Goal: Task Accomplishment & Management: Manage account settings

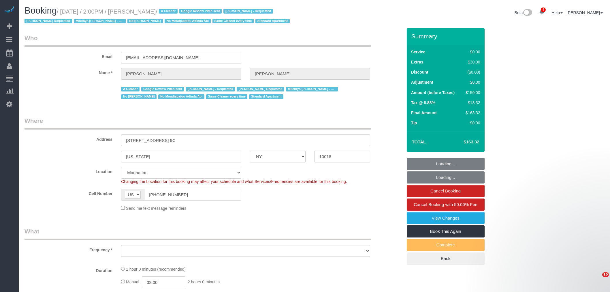
select select "NY"
select select "string:stripe-pm_1Qwq4X4VGloSiKo7oXPvKvA0"
select select "object:700"
select select "number:56"
select select "number:75"
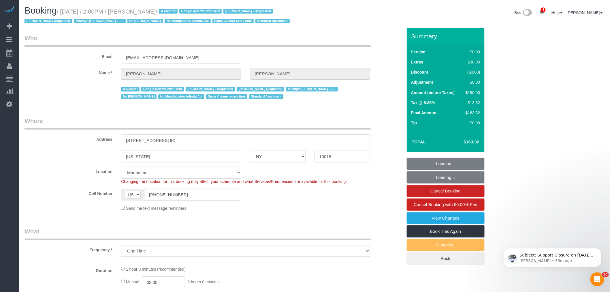
select select "number:13"
select select "number:5"
select select "object:1370"
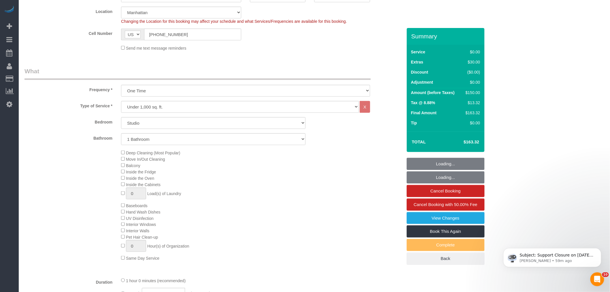
select select "spot1"
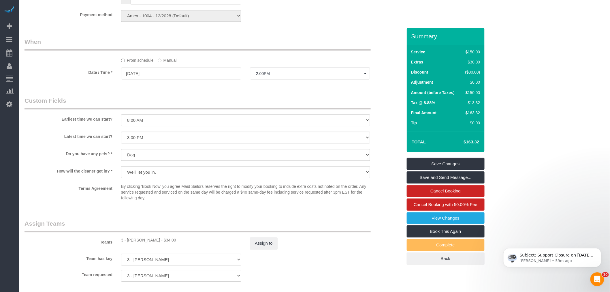
scroll to position [480, 0]
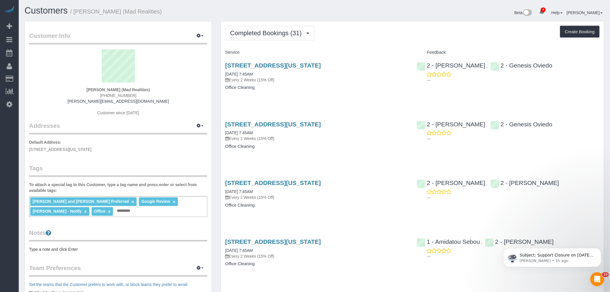
drag, startPoint x: 359, startPoint y: 40, endPoint x: 328, endPoint y: 42, distance: 30.9
click at [359, 40] on div "Completed Bookings (31) Completed Bookings (31) Upcoming Bookings (6) Cancelled…" at bounding box center [412, 33] width 374 height 15
click at [197, 37] on icon "button" at bounding box center [199, 35] width 4 height 3
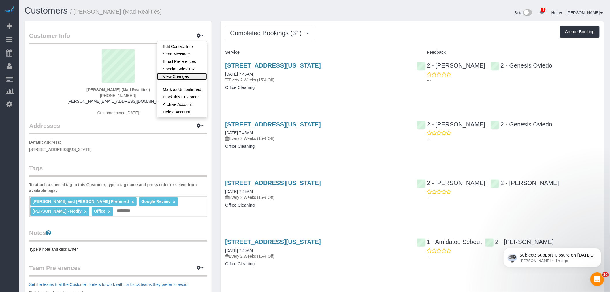
click at [179, 77] on link "View Changes" at bounding box center [182, 76] width 50 height 7
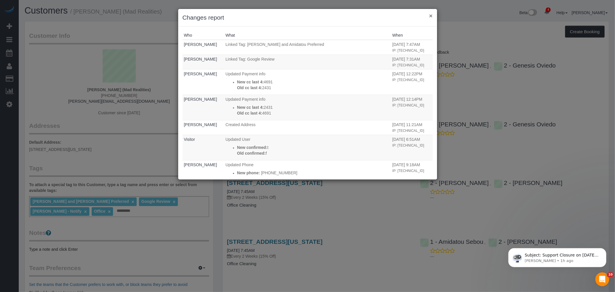
click at [431, 14] on button "×" at bounding box center [430, 16] width 3 height 6
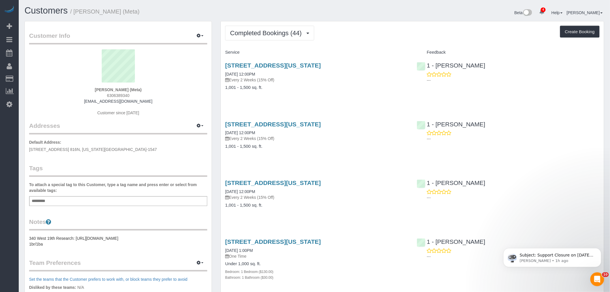
drag, startPoint x: 365, startPoint y: 102, endPoint x: 381, endPoint y: 106, distance: 17.1
click at [348, 100] on div "340 W 19th Street Apt 14, New York, NY 10011 08/07/2025 12:00PM Every 2 Weeks (…" at bounding box center [316, 79] width 191 height 44
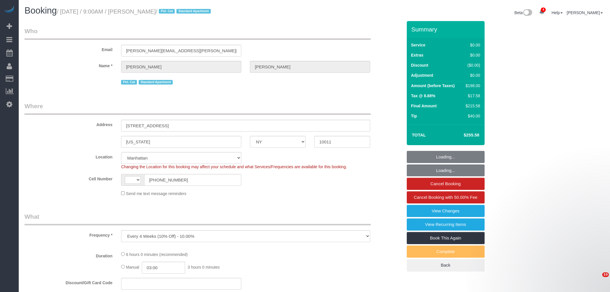
select select "NY"
select select "string:[GEOGRAPHIC_DATA]"
select select "2"
select select "spot1"
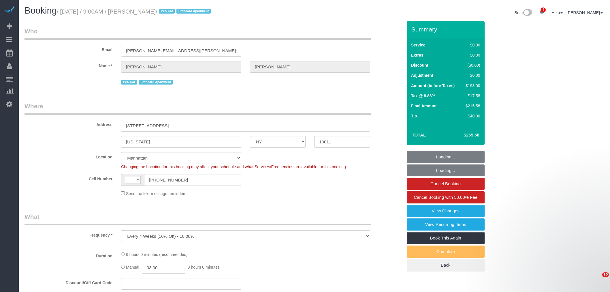
select select "number:57"
select select "number:72"
select select "number:14"
select select "number:6"
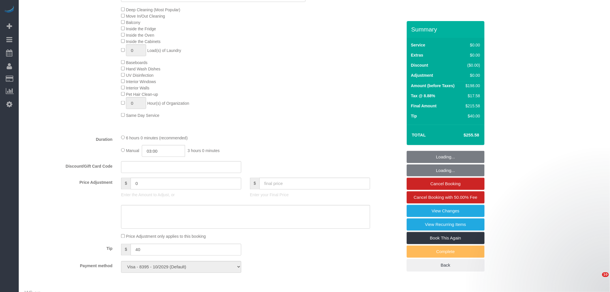
select select "string:stripe-pm_1QWHCC4VGloSiKo7D7fErAN5"
select select "object:1341"
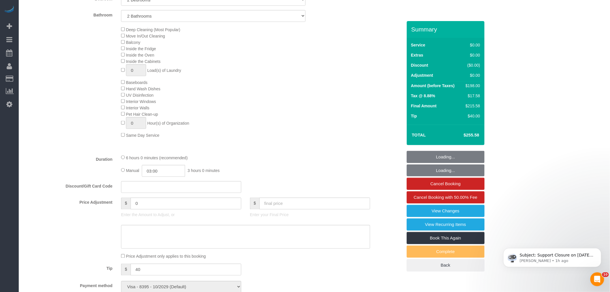
scroll to position [215, 0]
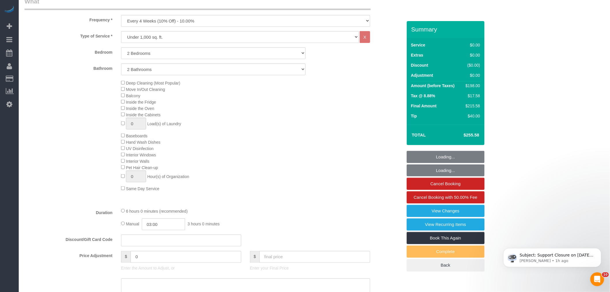
select select "2"
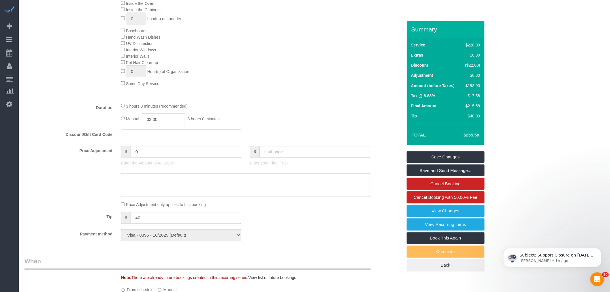
scroll to position [384, 0]
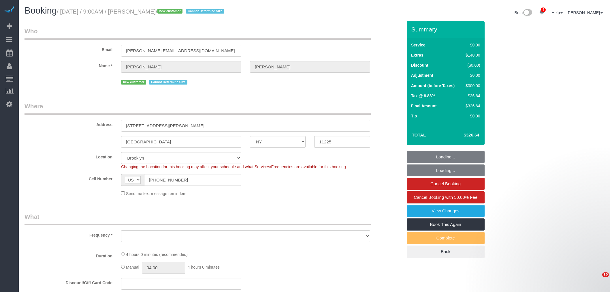
select select "NY"
select select "number:89"
select select "number:90"
select select "number:15"
select select "number:5"
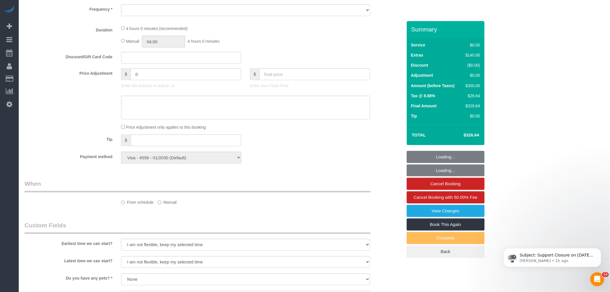
select select "object:811"
select select "spot1"
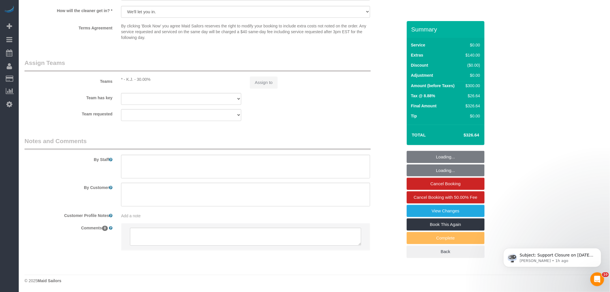
select select "1"
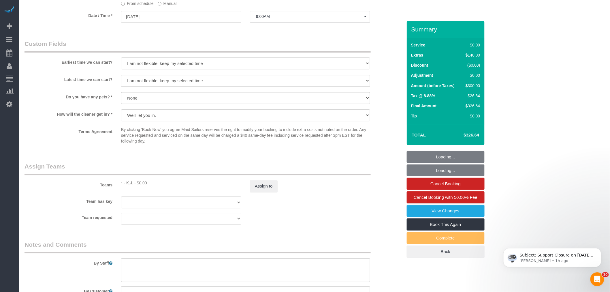
select select "object:1316"
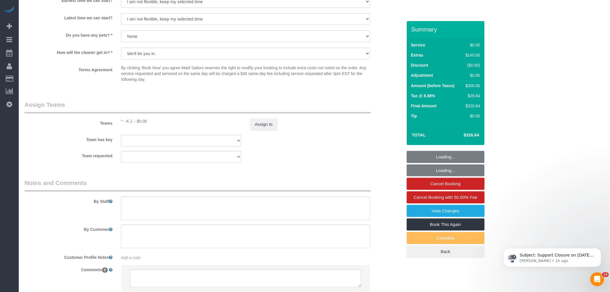
scroll to position [658, 0]
select select "1"
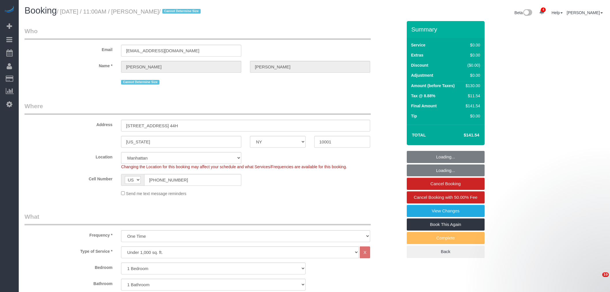
select select "NY"
select select "1"
select select "string:stripe-pm_1RzNnE4VGloSiKo7tnWjTBfu"
select select "spot1"
select select "number:58"
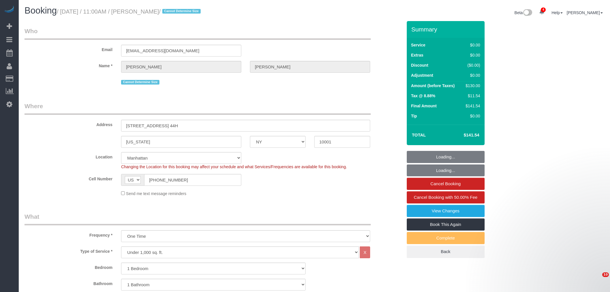
select select "number:73"
select select "number:15"
select select "number:5"
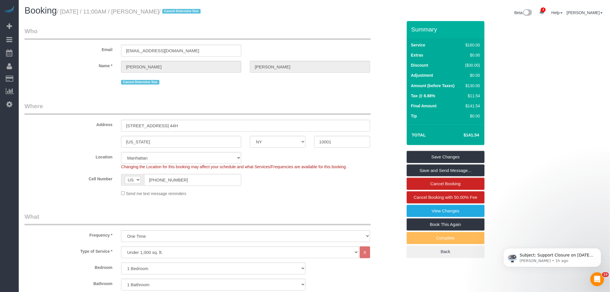
click at [276, 107] on legend "Where" at bounding box center [197, 108] width 346 height 13
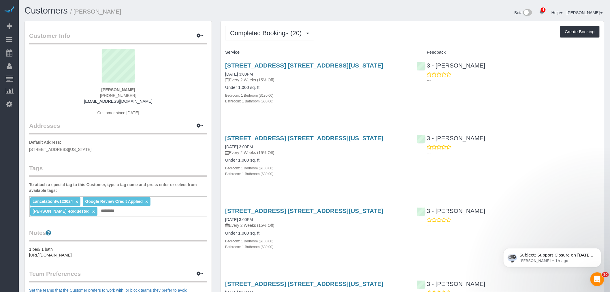
drag, startPoint x: 362, startPoint y: 102, endPoint x: 356, endPoint y: 113, distance: 12.4
click at [362, 102] on div "Bathroom: 1 Bathroom ($30.00)" at bounding box center [316, 101] width 183 height 6
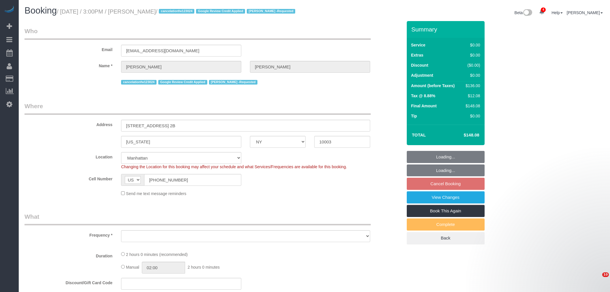
select select "NY"
select select "number:89"
select select "number:90"
select select "number:15"
select select "number:7"
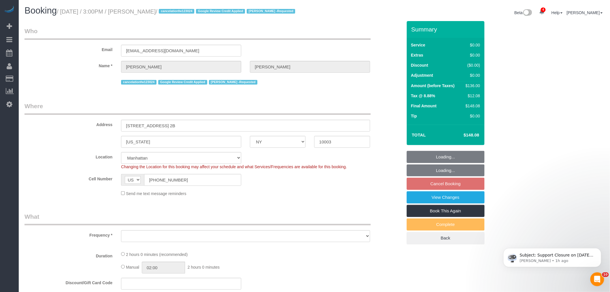
select select "string:stripe-pm_1Q83s94VGloSiKo7MwVISSNR"
select select "spot1"
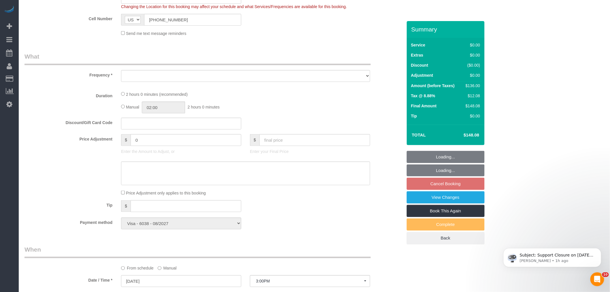
select select "object:816"
select select "1"
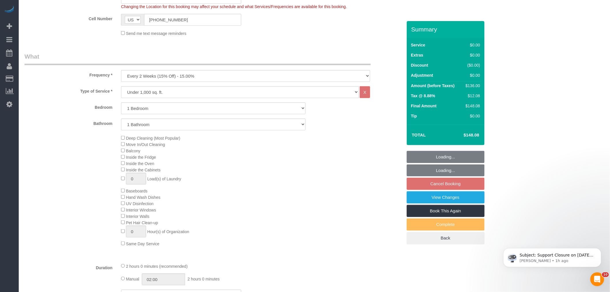
select select "object:1336"
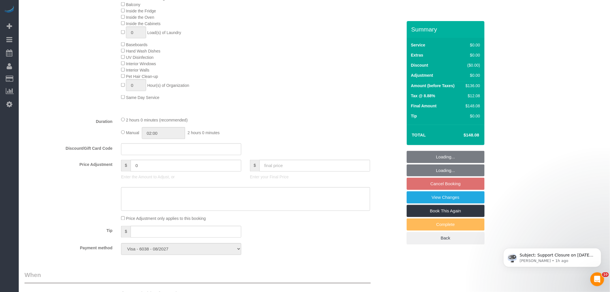
select select "1"
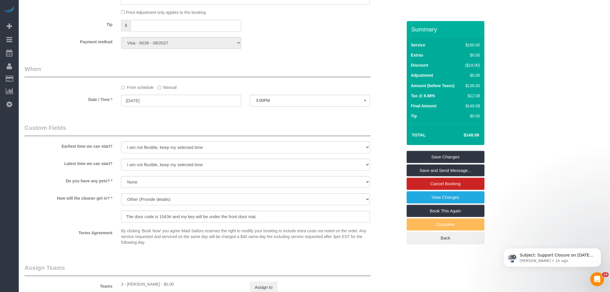
scroll to position [608, 0]
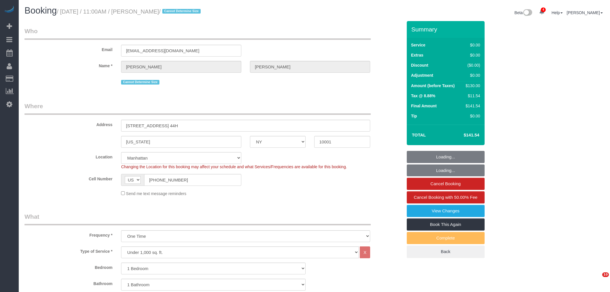
select select "NY"
select select "1"
select select "string:stripe-pm_1RzNnE4VGloSiKo7tnWjTBfu"
select select "number:58"
select select "number:73"
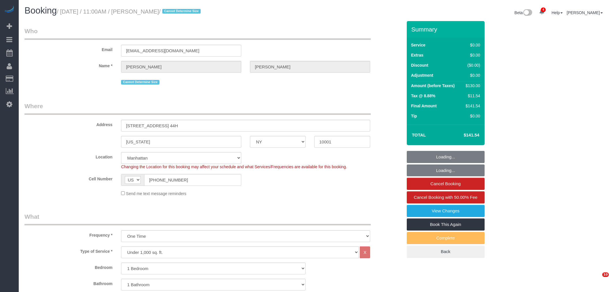
select select "number:15"
select select "number:5"
select select "spot1"
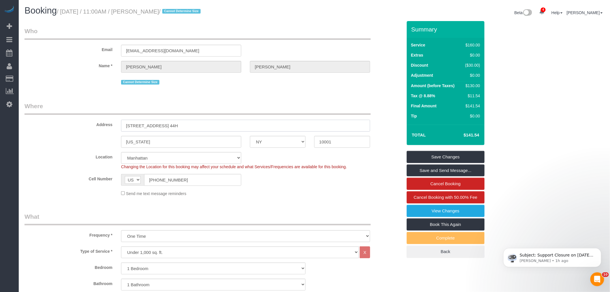
click at [73, 135] on sui-booking-address "Address [STREET_ADDRESS] 44H [US_STATE] AK AL AR AZ CA CO CT DC DE [GEOGRAPHIC_…" at bounding box center [213, 125] width 378 height 46
